Goal: Task Accomplishment & Management: Manage account settings

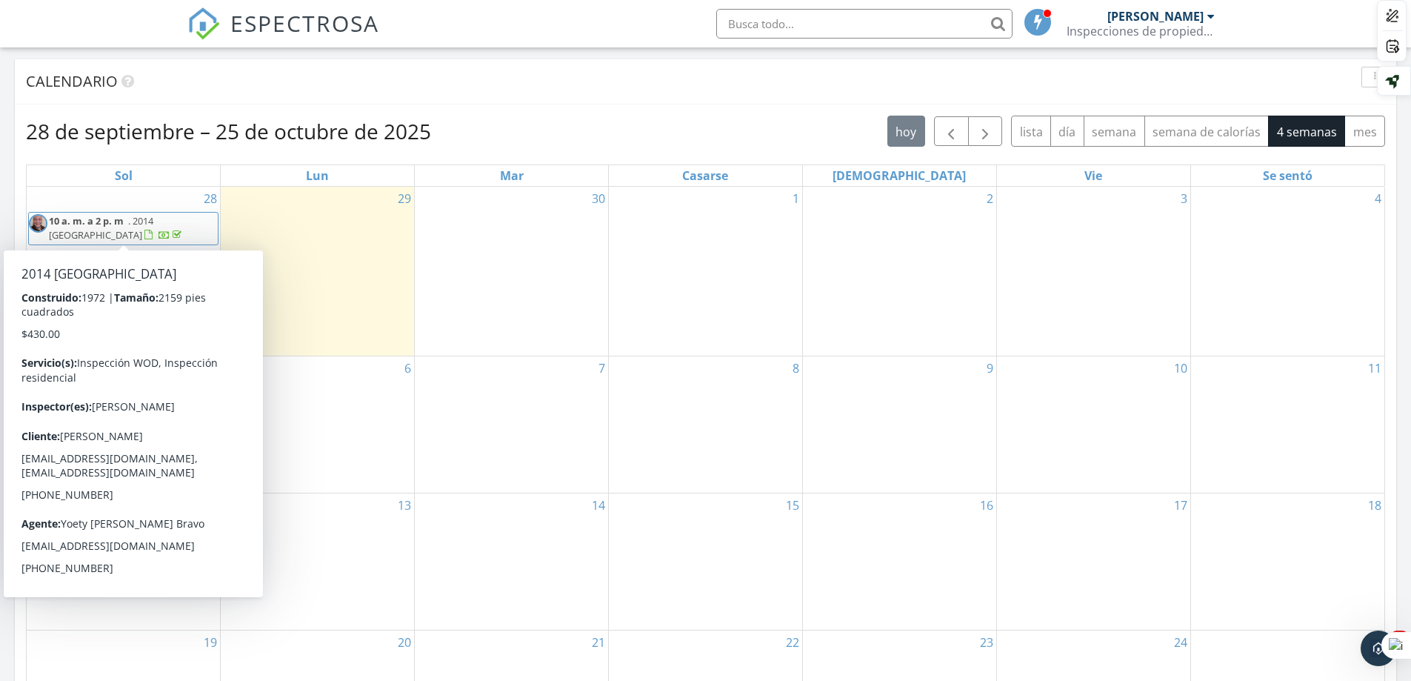
click at [153, 239] on div at bounding box center [148, 235] width 8 height 10
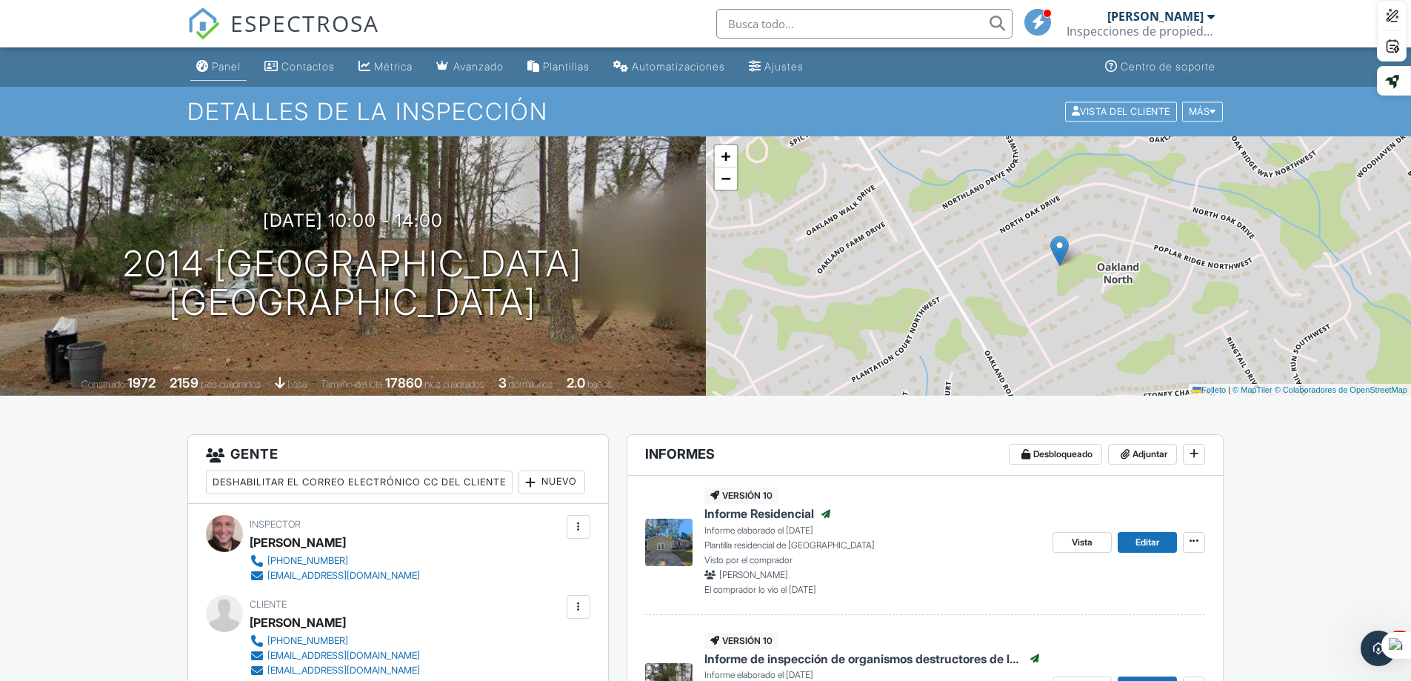
click at [224, 63] on font "Panel" at bounding box center [226, 66] width 29 height 13
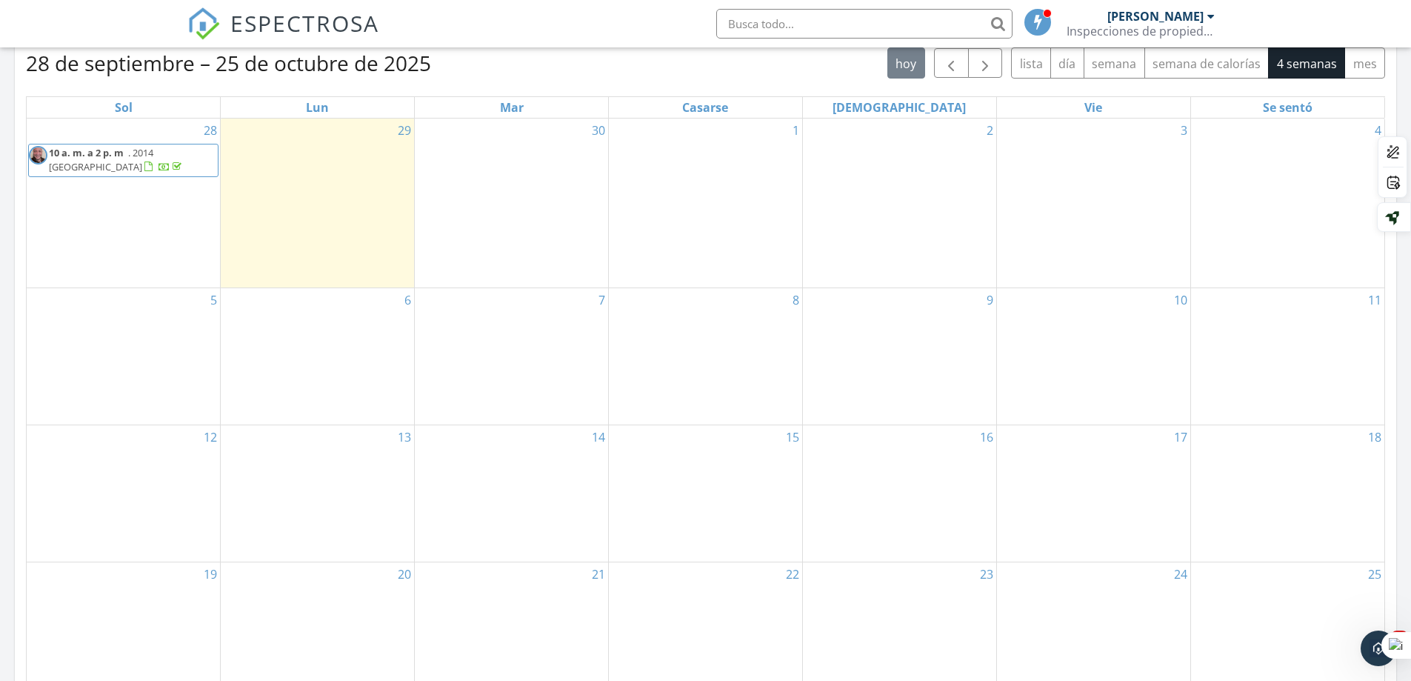
scroll to position [667, 0]
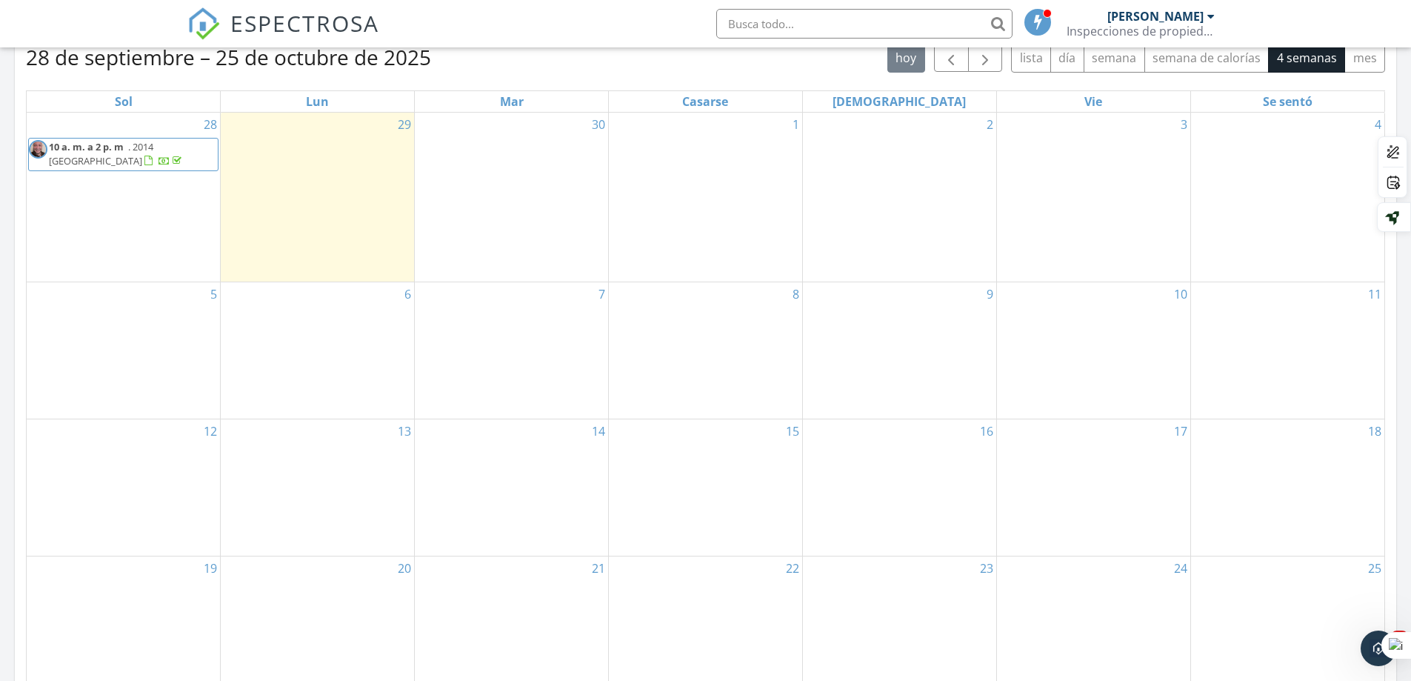
click at [159, 160] on span at bounding box center [163, 160] width 42 height 13
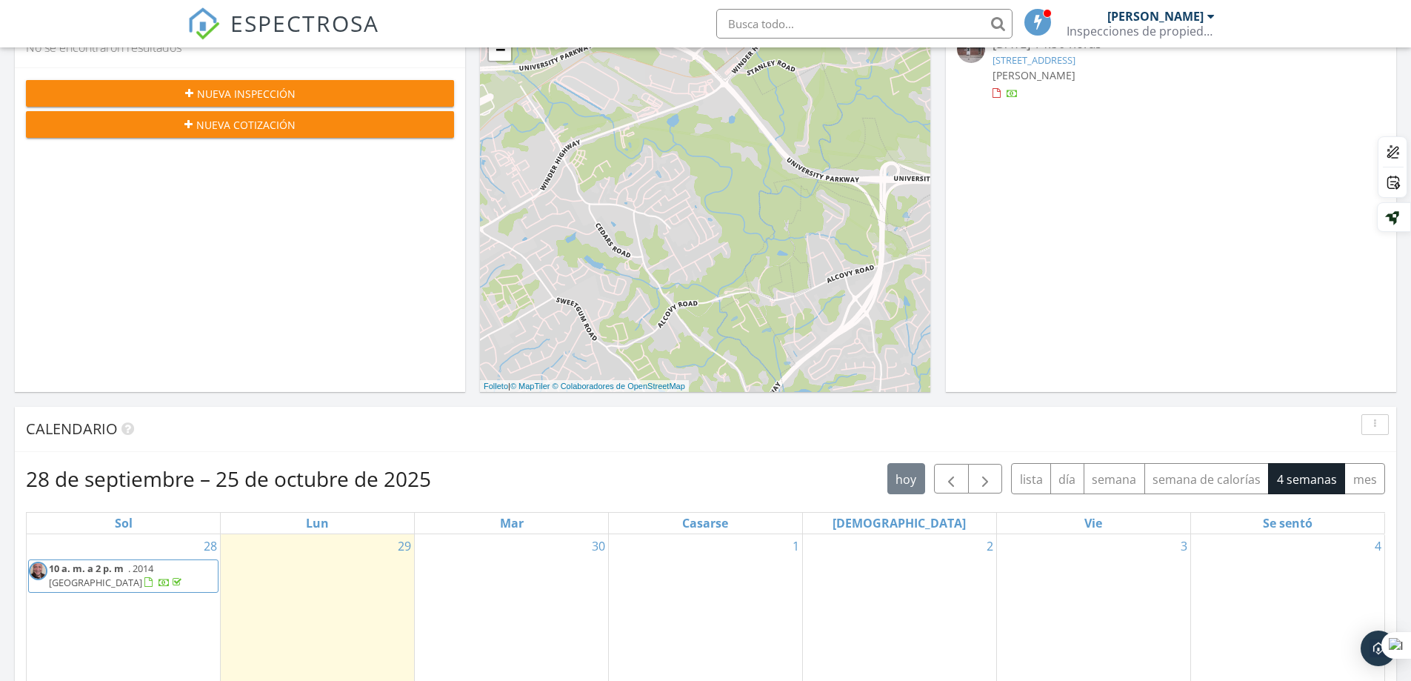
scroll to position [667, 0]
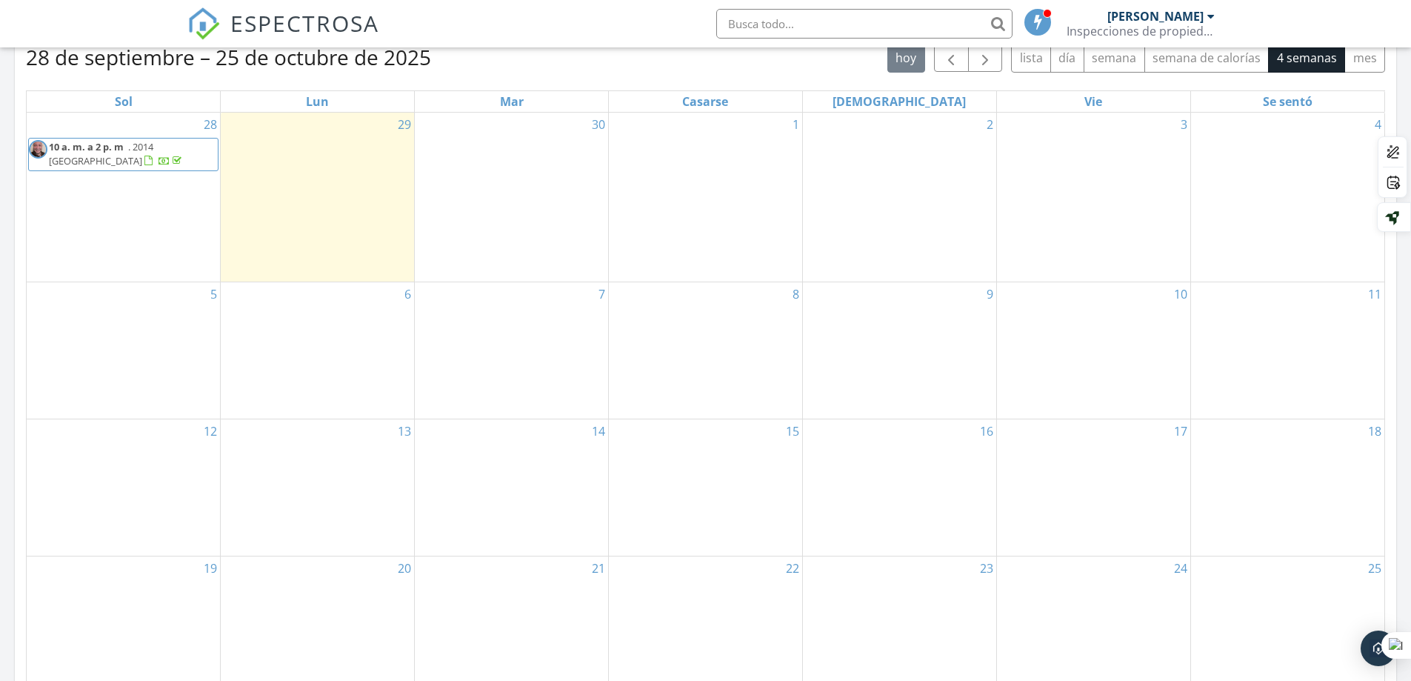
click at [999, 98] on div "Vie" at bounding box center [1093, 101] width 193 height 21
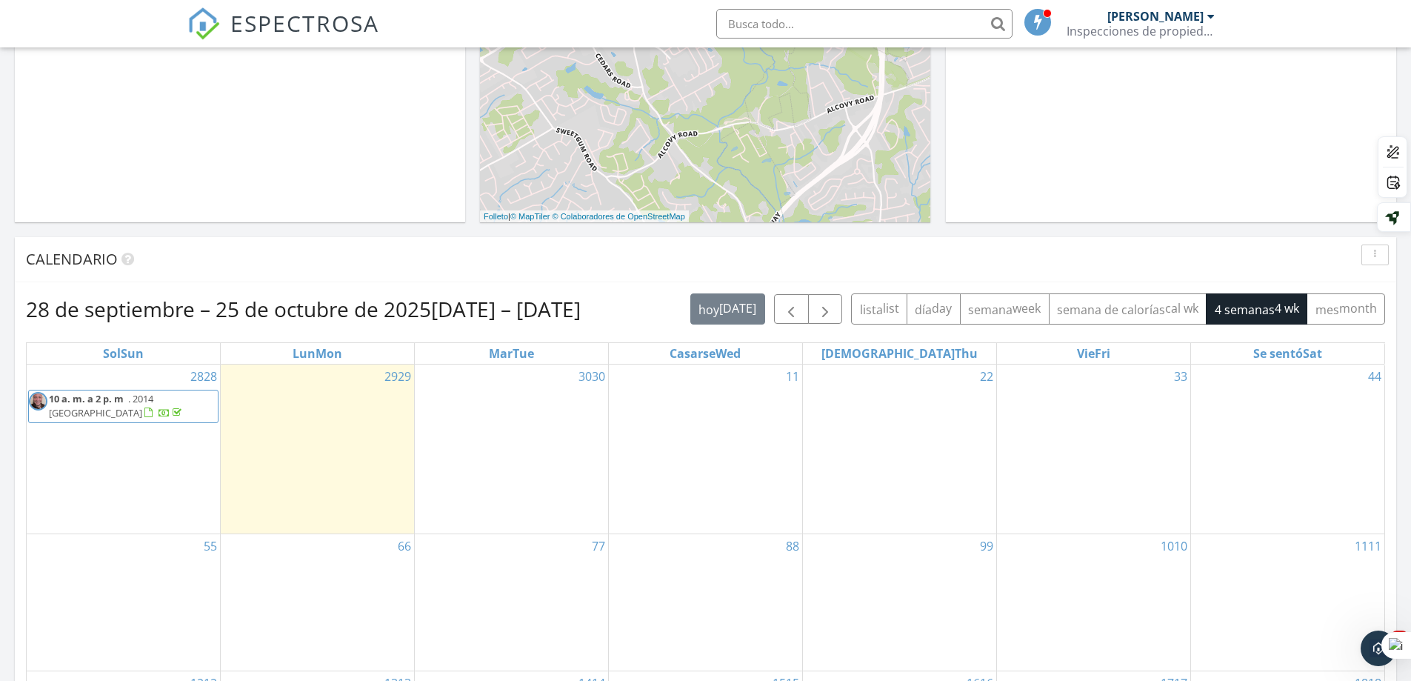
scroll to position [370, 0]
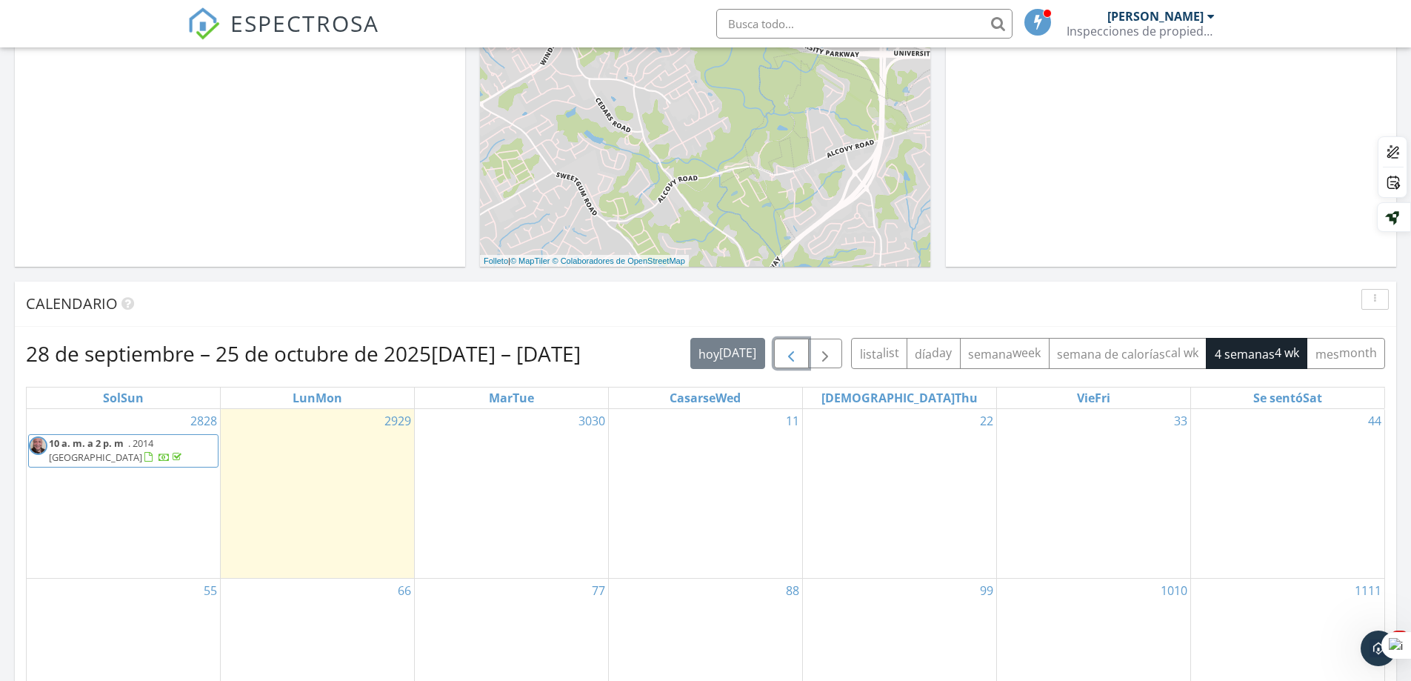
click at [798, 361] on span "button" at bounding box center [791, 354] width 18 height 18
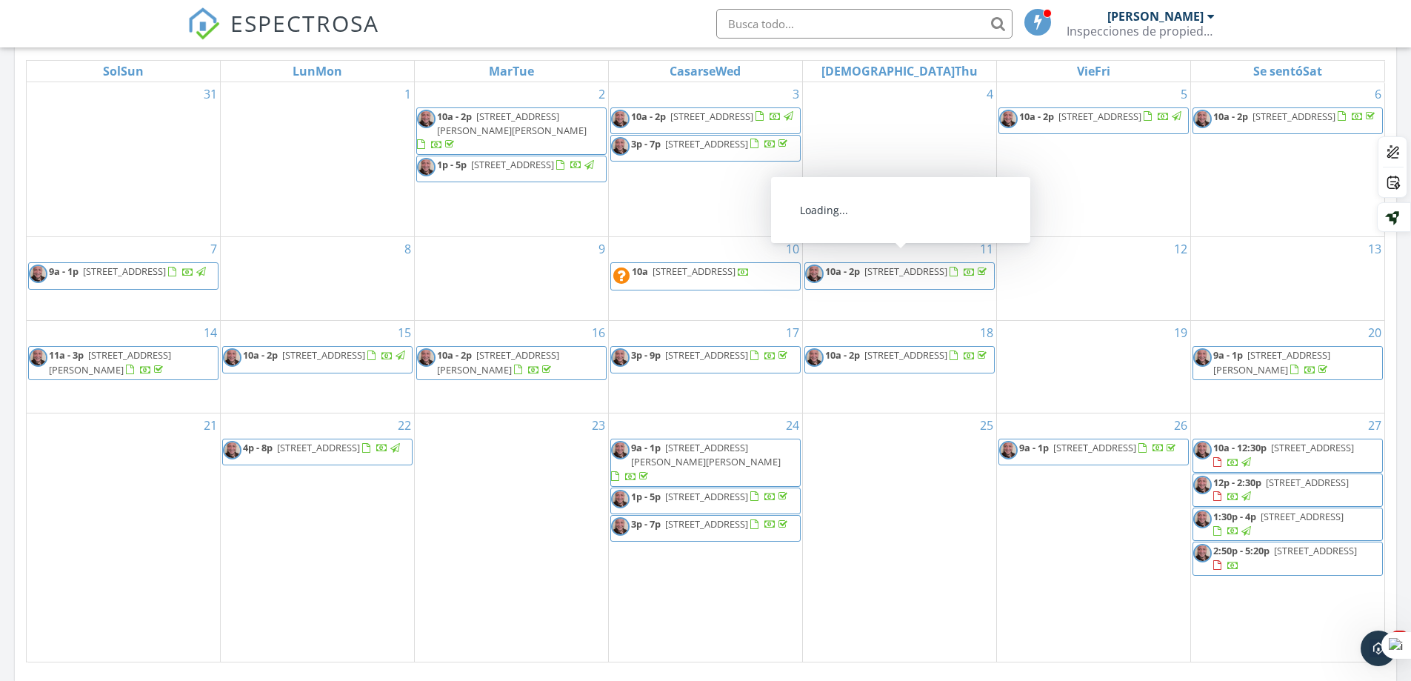
scroll to position [815, 0]
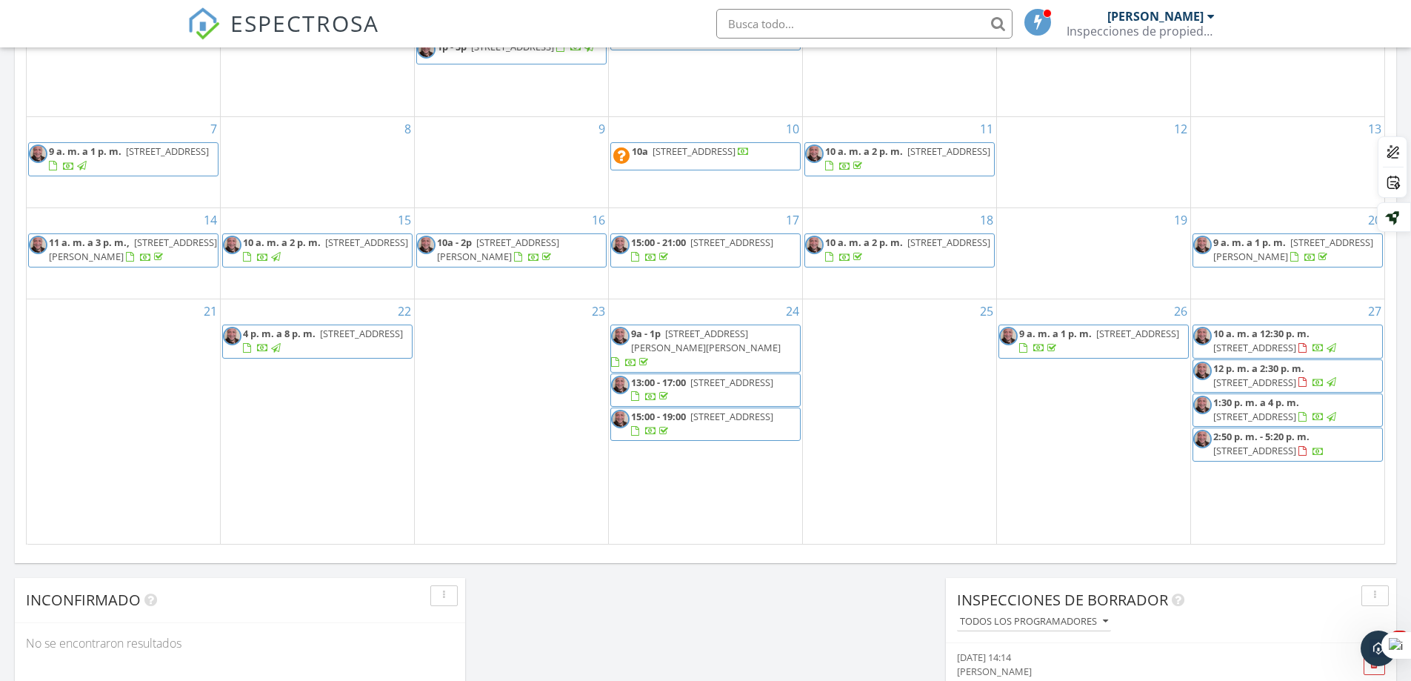
click at [1306, 447] on div at bounding box center [1302, 452] width 8 height 10
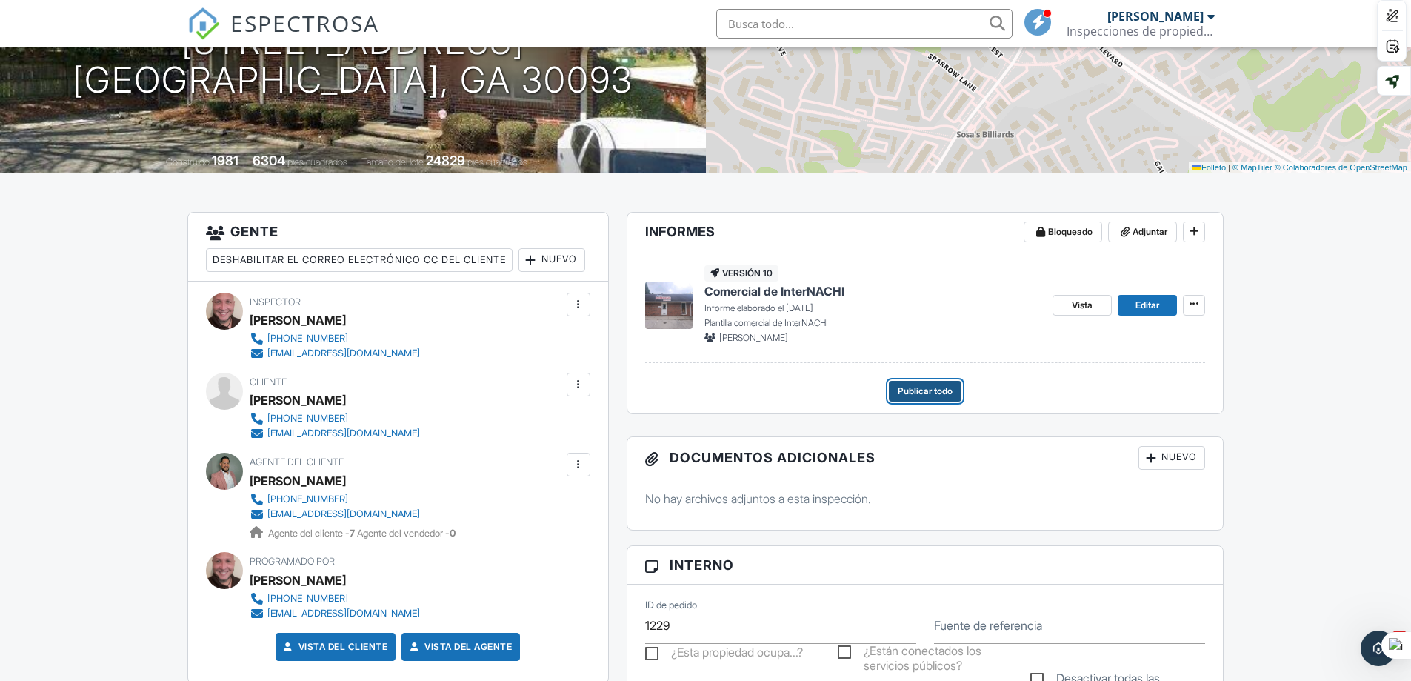
click at [926, 393] on font "Publicar todo" at bounding box center [925, 390] width 55 height 11
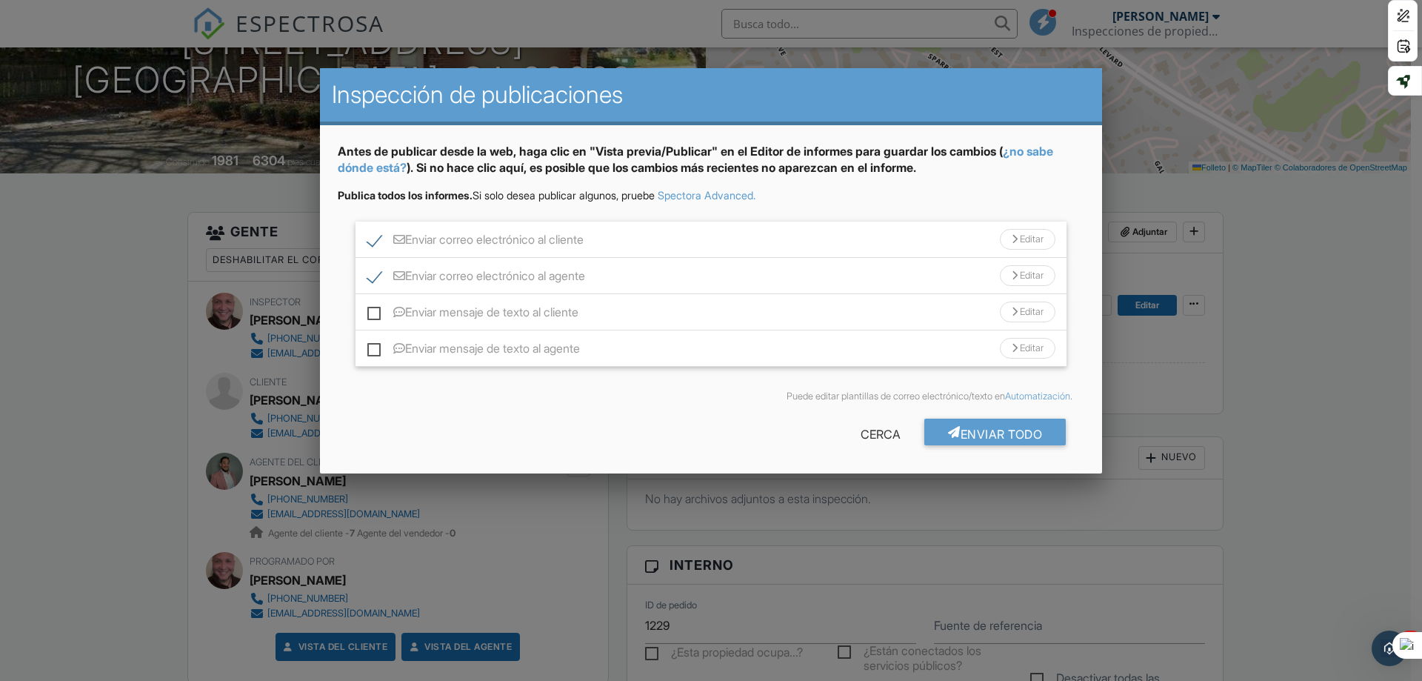
drag, startPoint x: 373, startPoint y: 312, endPoint x: 367, endPoint y: 344, distance: 32.3
click at [373, 313] on label "Enviar mensaje de texto al cliente" at bounding box center [472, 314] width 211 height 19
click at [373, 310] on input "Enviar mensaje de texto al cliente" at bounding box center [372, 305] width 10 height 10
checkbox input "true"
drag, startPoint x: 371, startPoint y: 351, endPoint x: 921, endPoint y: 463, distance: 561.5
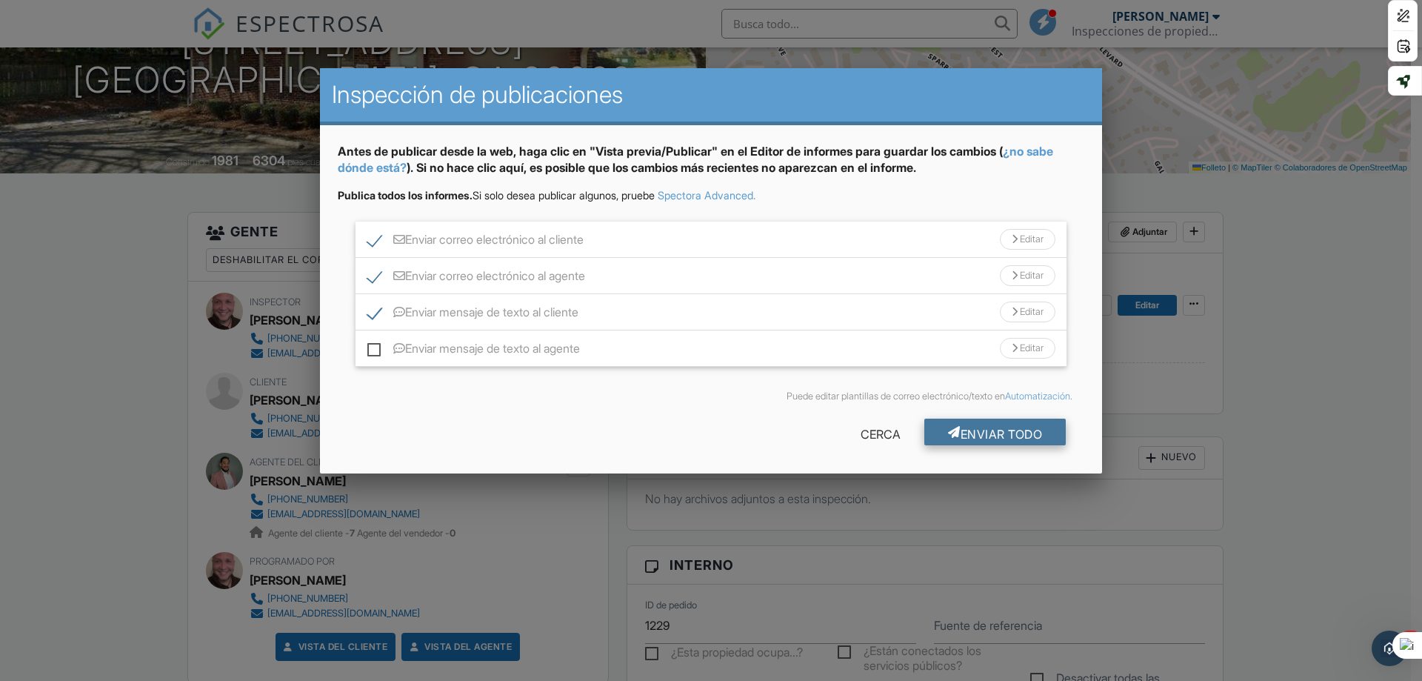
click at [375, 353] on label "Enviar mensaje de texto al agente" at bounding box center [473, 350] width 213 height 19
click at [375, 346] on input "Enviar mensaje de texto al agente" at bounding box center [372, 341] width 10 height 10
checkbox input "true"
click at [1011, 435] on font "Enviar todo" at bounding box center [1002, 434] width 82 height 15
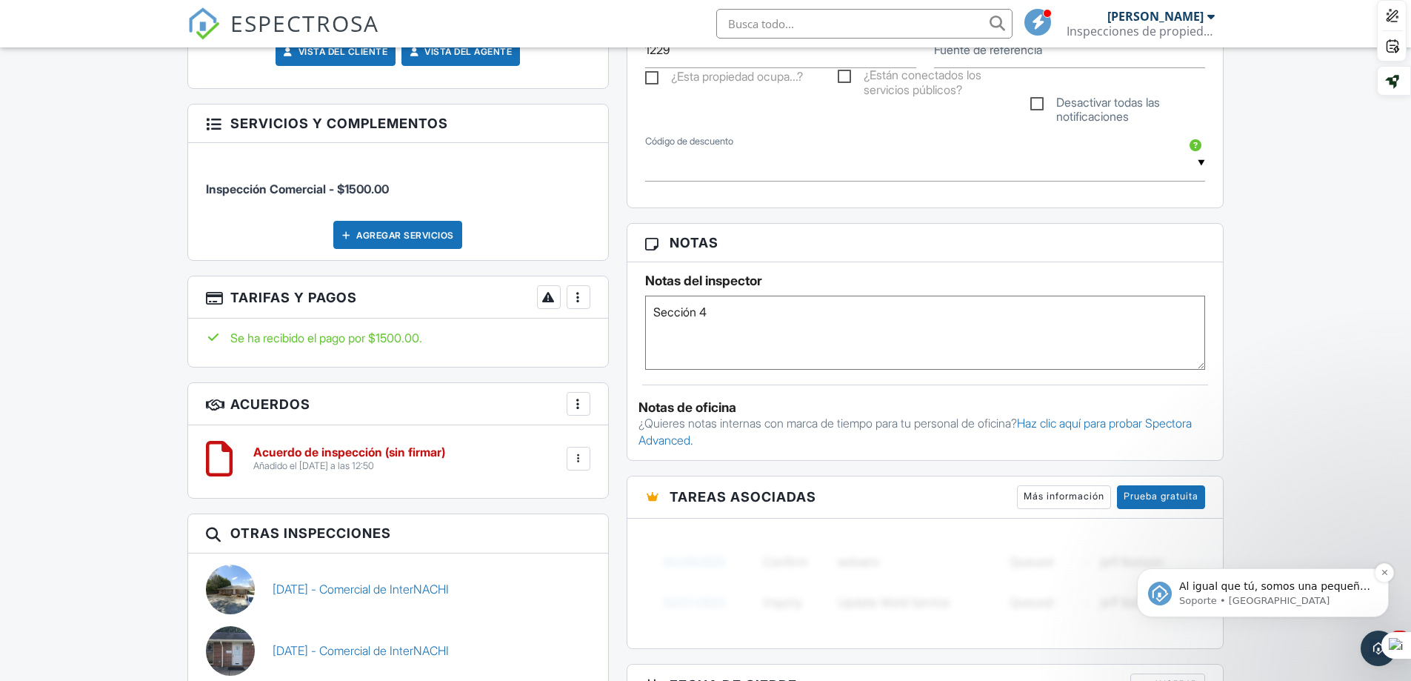
scroll to position [815, 0]
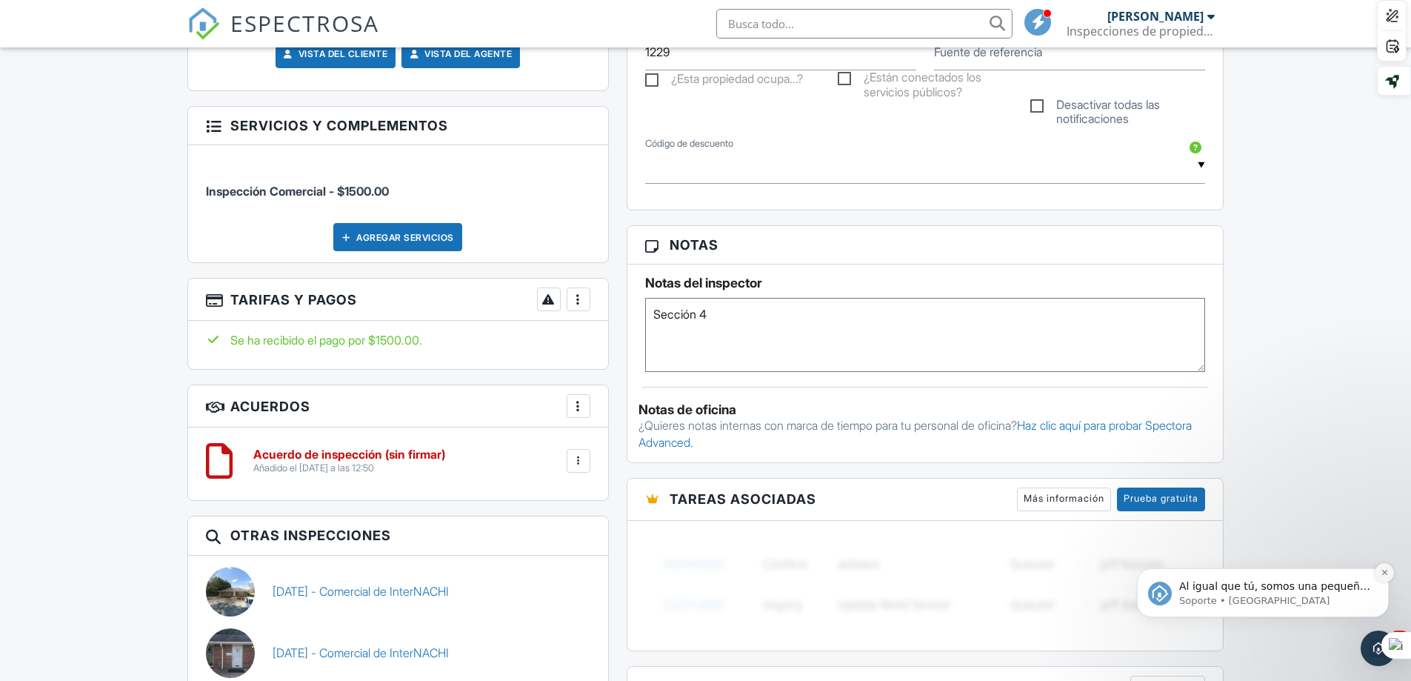
click at [1383, 574] on icon "Descartar notificación" at bounding box center [1384, 572] width 8 height 8
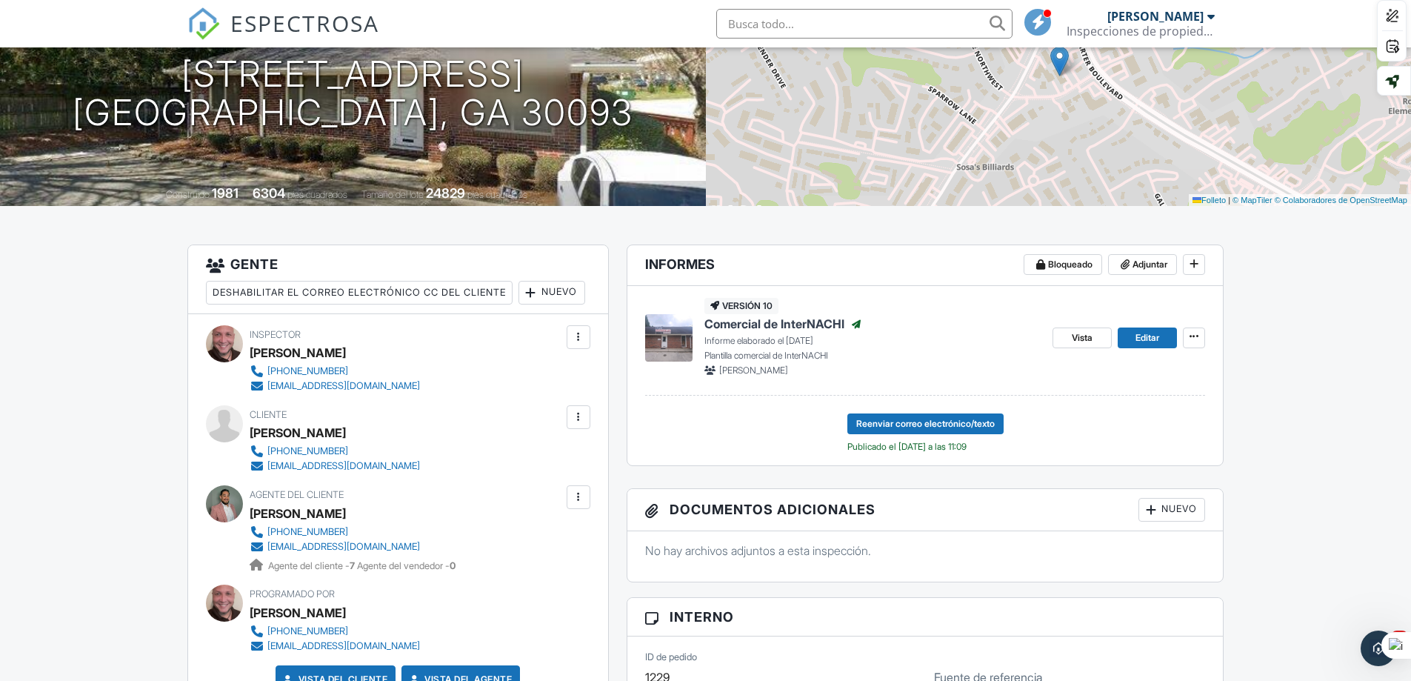
scroll to position [148, 0]
